Goal: Navigation & Orientation: Find specific page/section

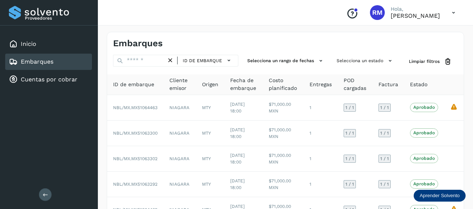
scroll to position [111, 0]
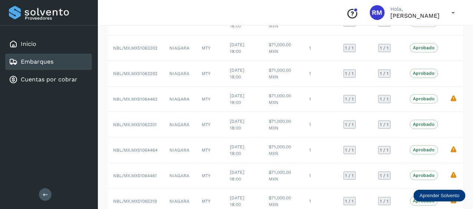
click at [42, 57] on div "Embarques" at bounding box center [31, 61] width 44 height 9
click at [44, 60] on link "Embarques" at bounding box center [37, 61] width 33 height 7
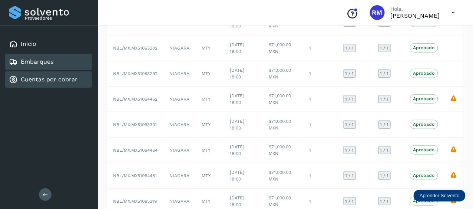
click at [51, 83] on div "Cuentas por cobrar" at bounding box center [48, 79] width 87 height 16
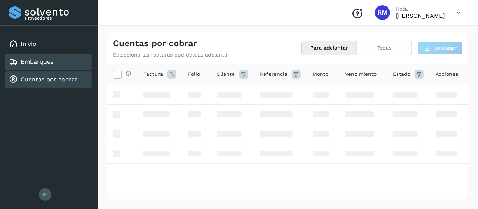
click at [63, 65] on div "Embarques" at bounding box center [48, 62] width 87 height 16
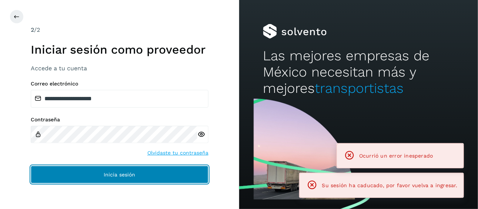
click at [139, 175] on button "Inicia sesión" at bounding box center [120, 175] width 178 height 18
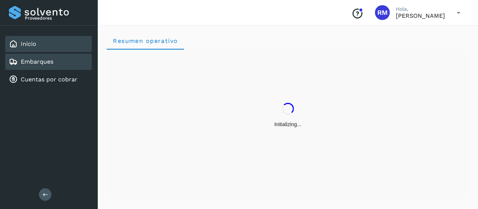
click at [66, 60] on div "Embarques" at bounding box center [48, 62] width 87 height 16
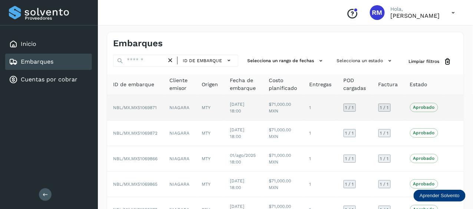
scroll to position [174, 0]
